Goal: Obtain resource: Obtain resource

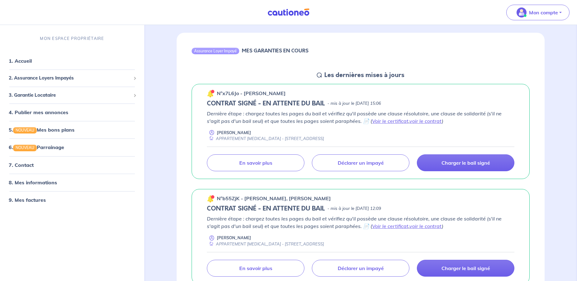
scroll to position [85, 0]
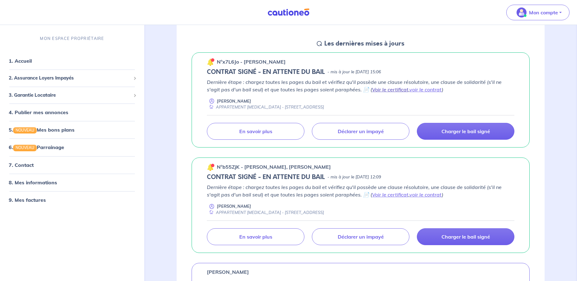
click at [388, 90] on link "Voir le certificat" at bounding box center [390, 89] width 36 height 6
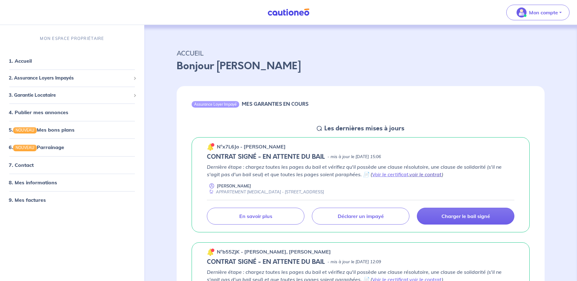
click at [410, 174] on link "voir le contrat" at bounding box center [426, 174] width 32 height 6
